Goal: Find specific page/section: Find specific page/section

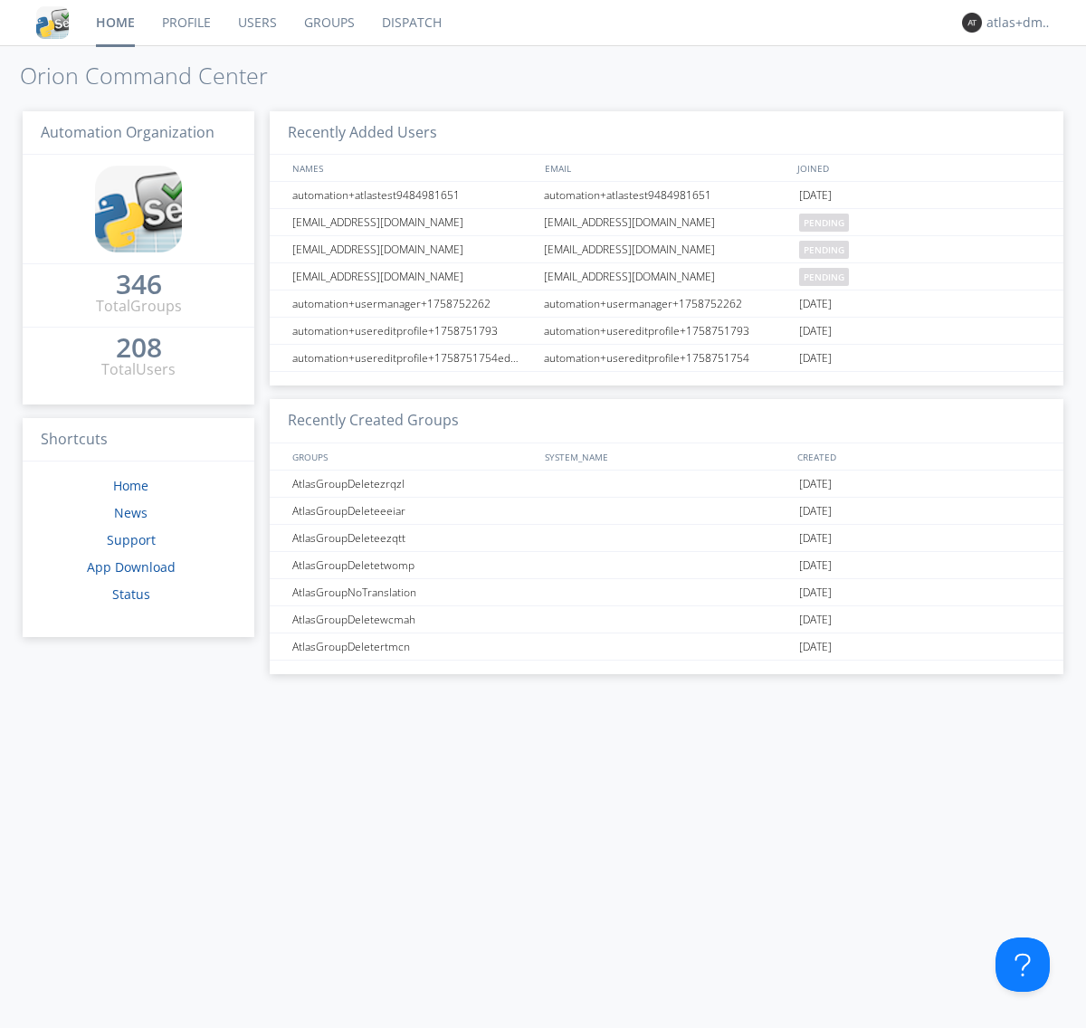
click at [410, 23] on link "Dispatch" at bounding box center [411, 22] width 87 height 45
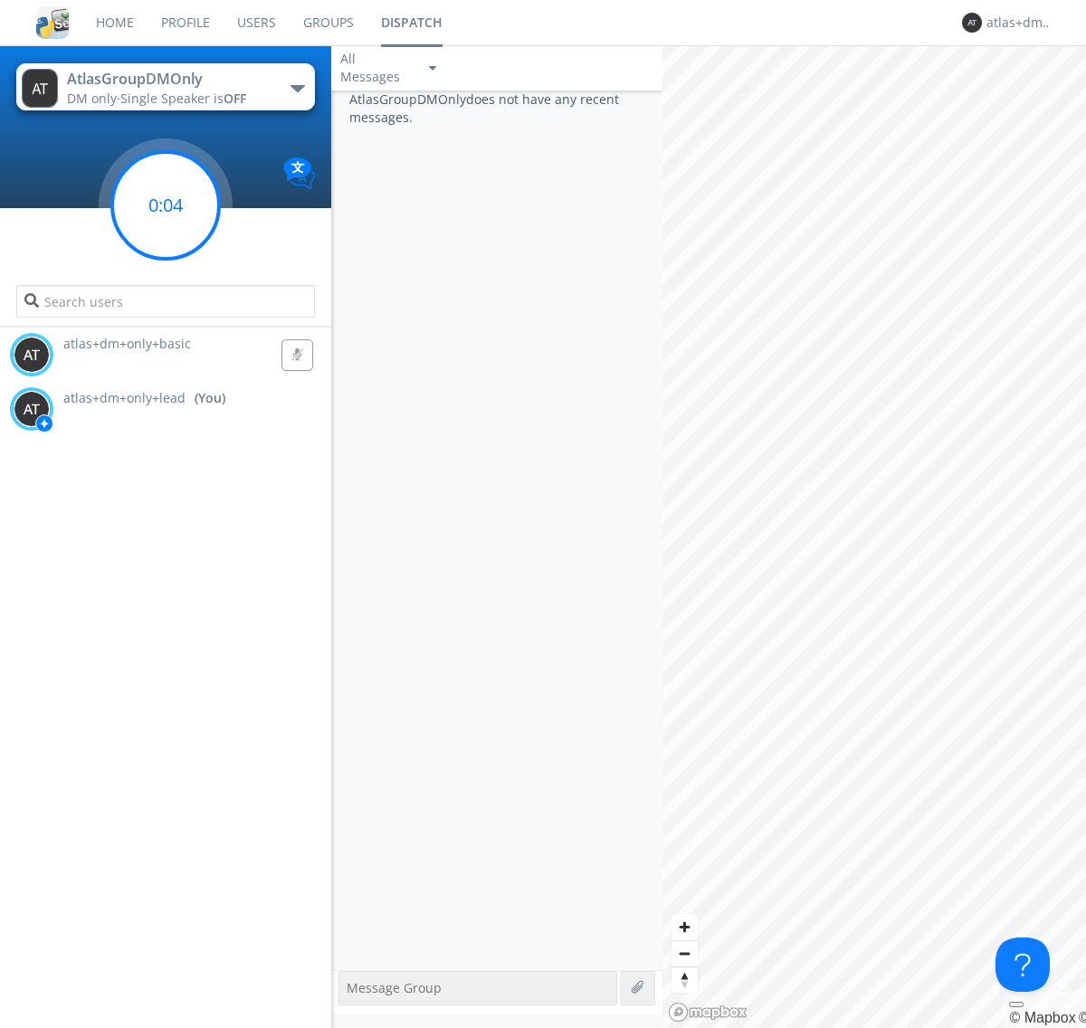
click at [166, 205] on g at bounding box center [165, 205] width 107 height 107
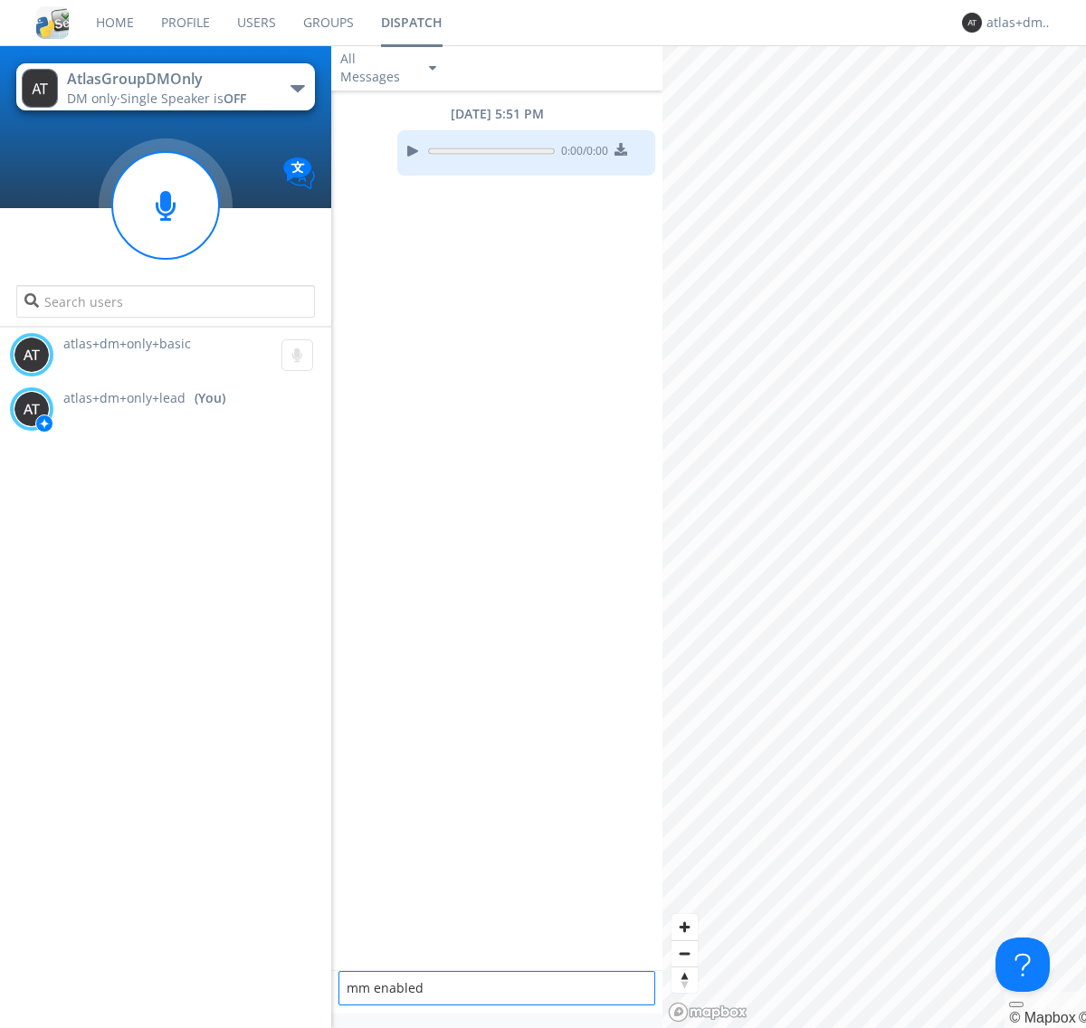
type textarea "mm enabled"
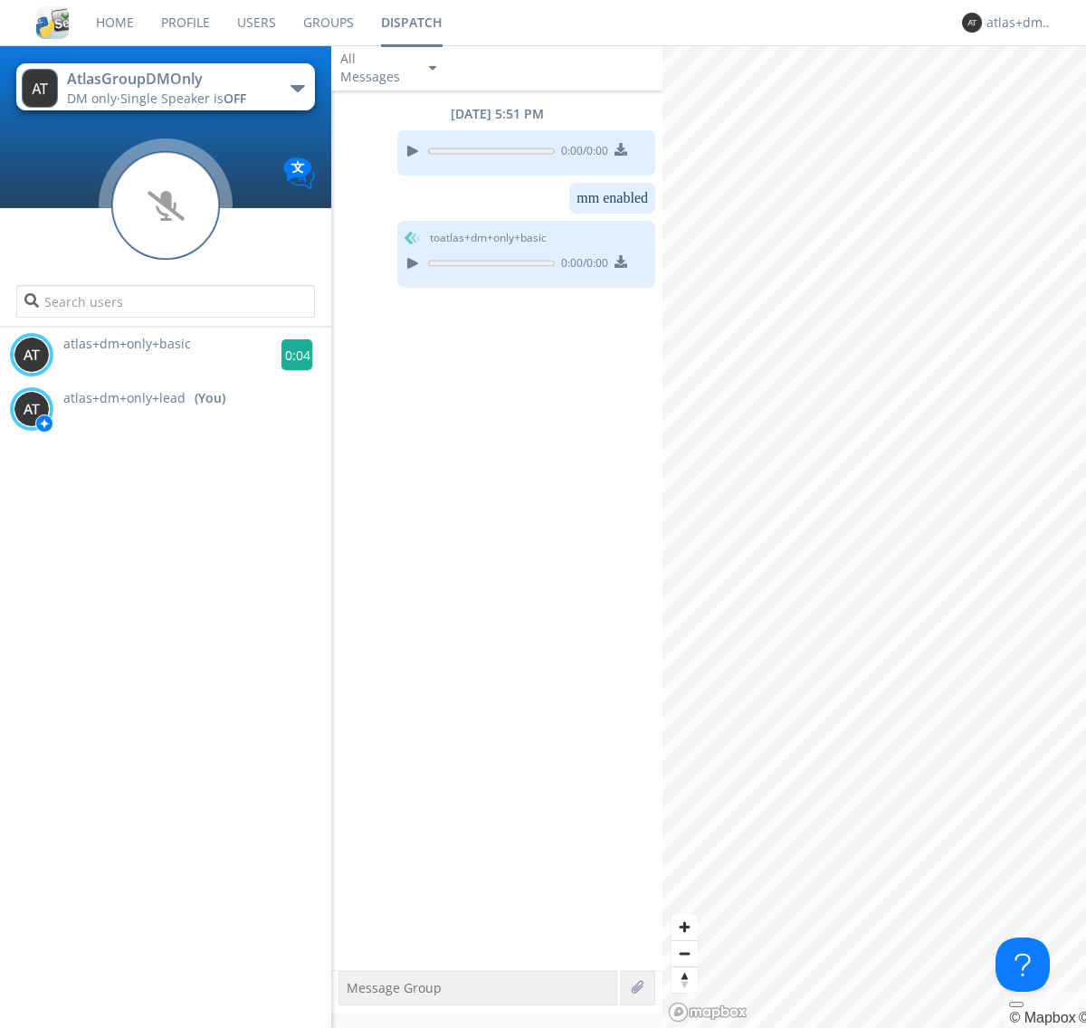
click at [289, 355] on g at bounding box center [297, 355] width 32 height 32
click at [1015, 23] on div "atlas+dm+only+lead" at bounding box center [1020, 23] width 68 height 18
